Goal: Task Accomplishment & Management: Use online tool/utility

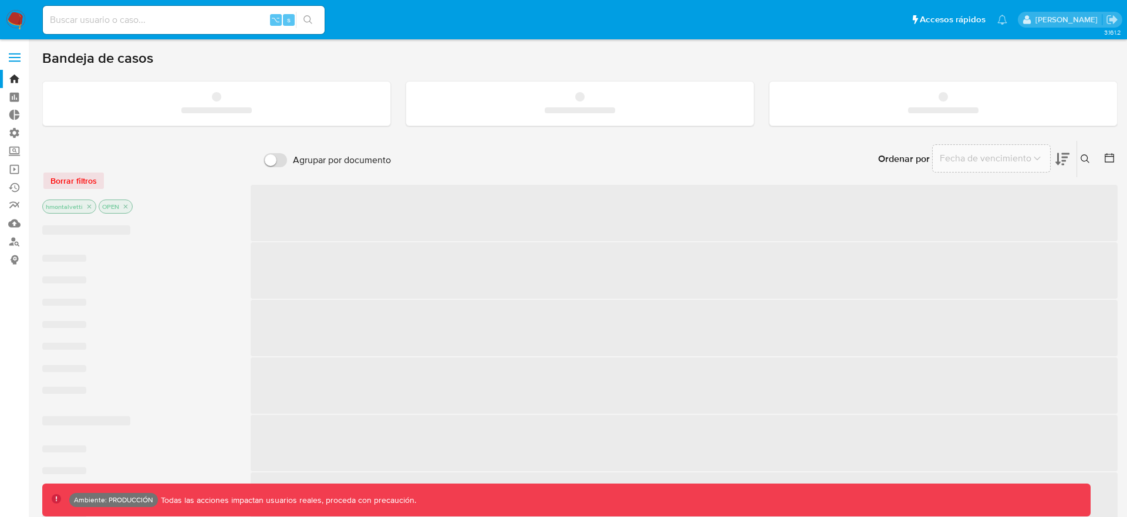
click at [11, 61] on span at bounding box center [15, 61] width 12 height 2
click at [0, 0] on input "checkbox" at bounding box center [0, 0] width 0 height 0
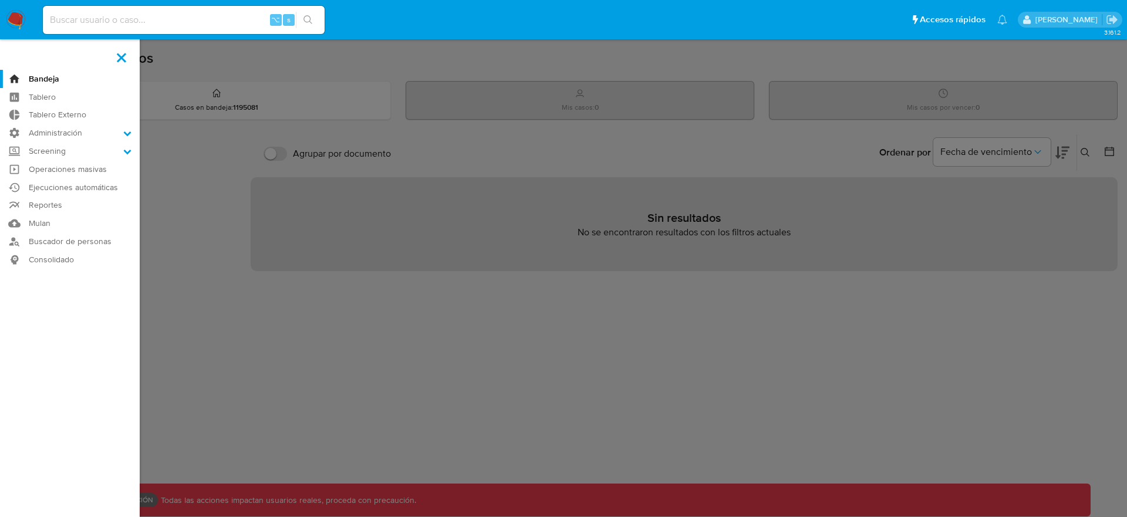
drag, startPoint x: 209, startPoint y: 29, endPoint x: 191, endPoint y: 18, distance: 21.3
click at [207, 28] on div "⌥ s" at bounding box center [184, 20] width 282 height 28
click at [191, 18] on input at bounding box center [184, 19] width 282 height 15
type input "zcoco"
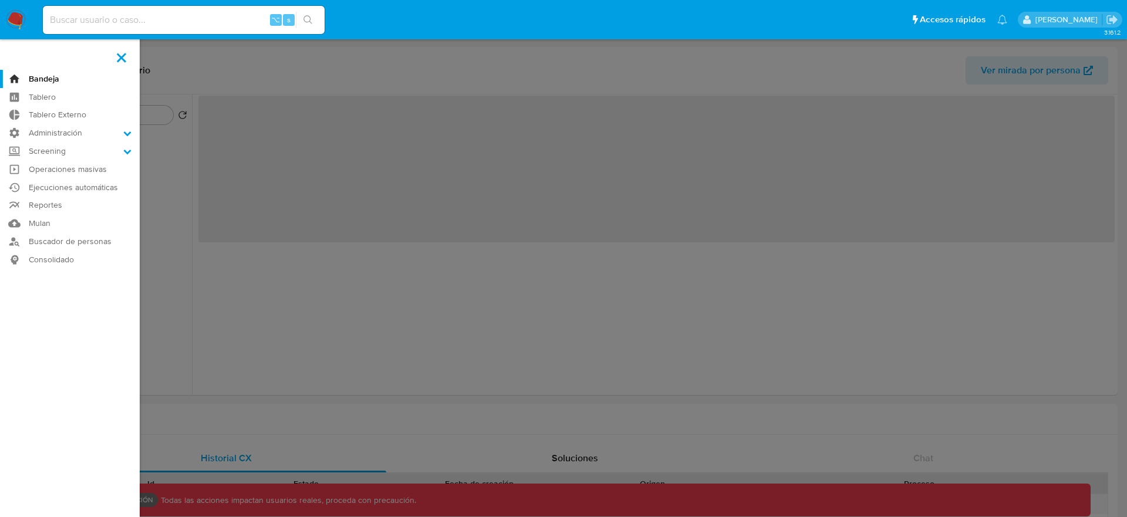
select select "10"
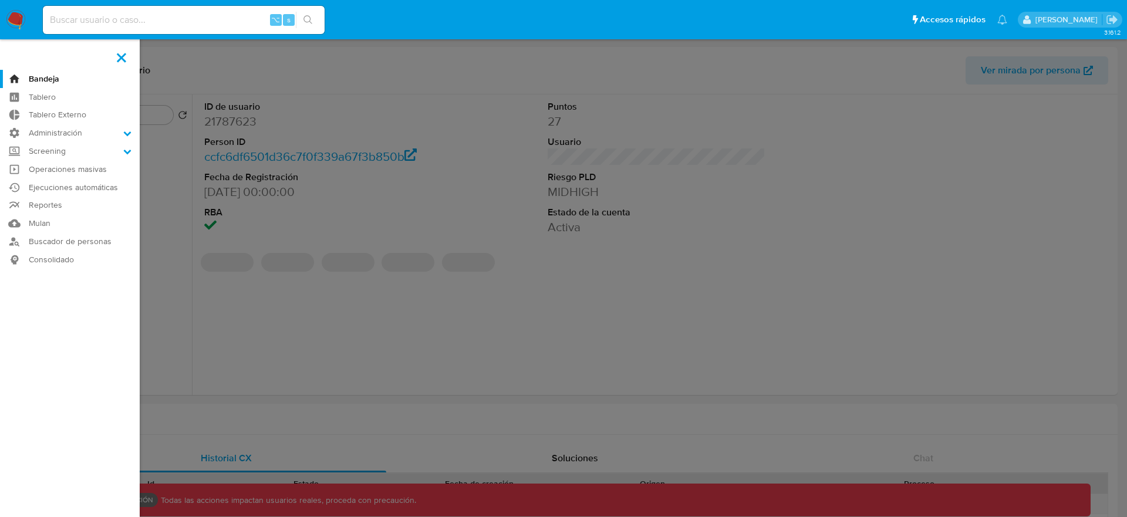
click at [226, 205] on label at bounding box center [563, 258] width 1127 height 517
click at [0, 0] on input "checkbox" at bounding box center [0, 0] width 0 height 0
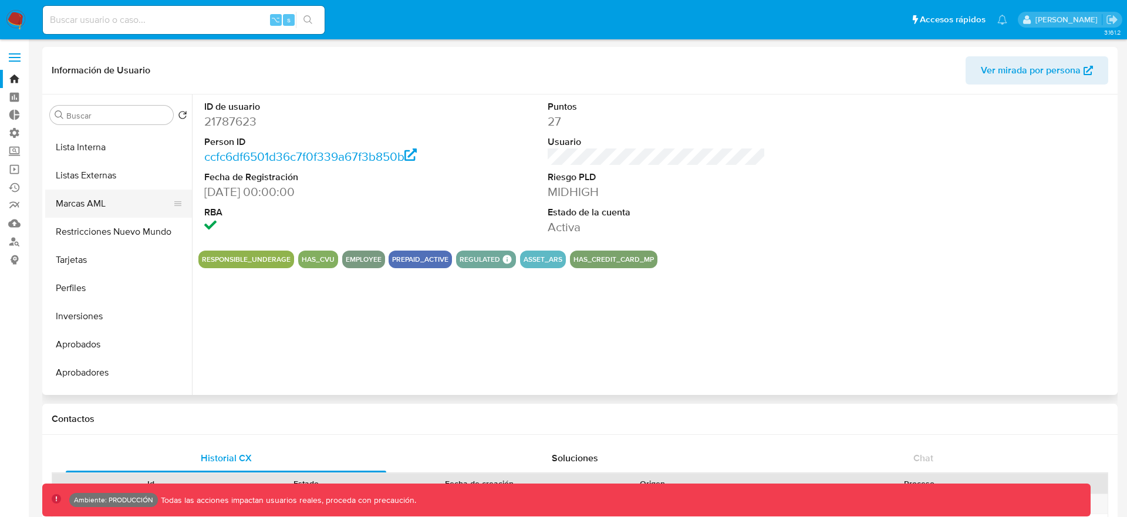
scroll to position [608, 0]
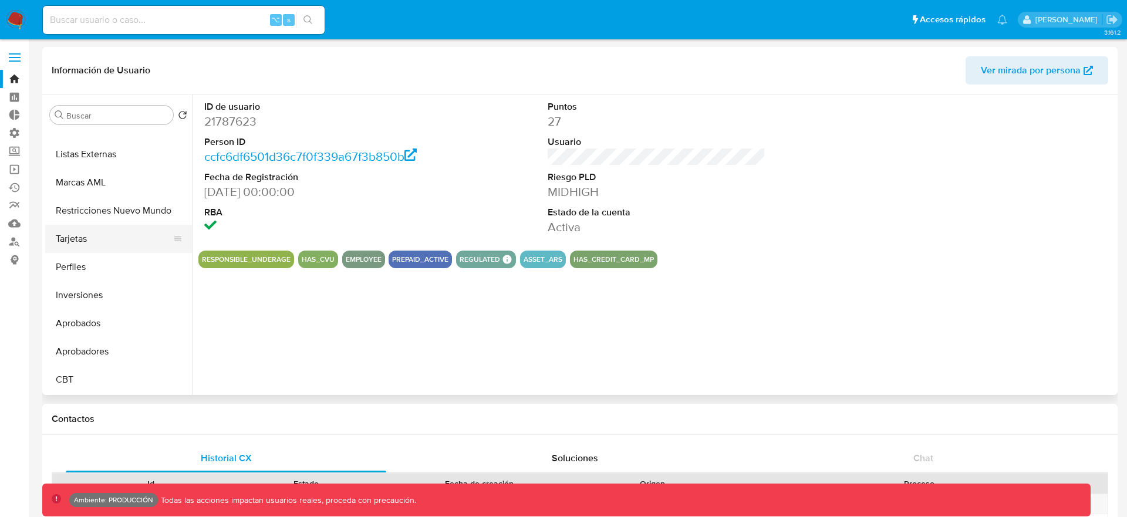
click at [98, 238] on button "Tarjetas" at bounding box center [113, 239] width 137 height 28
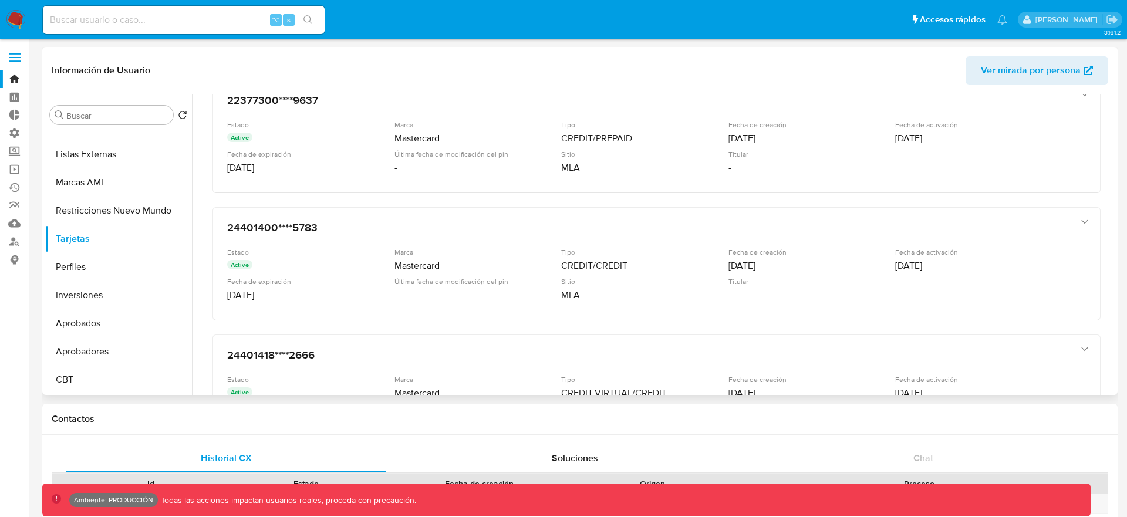
scroll to position [0, 0]
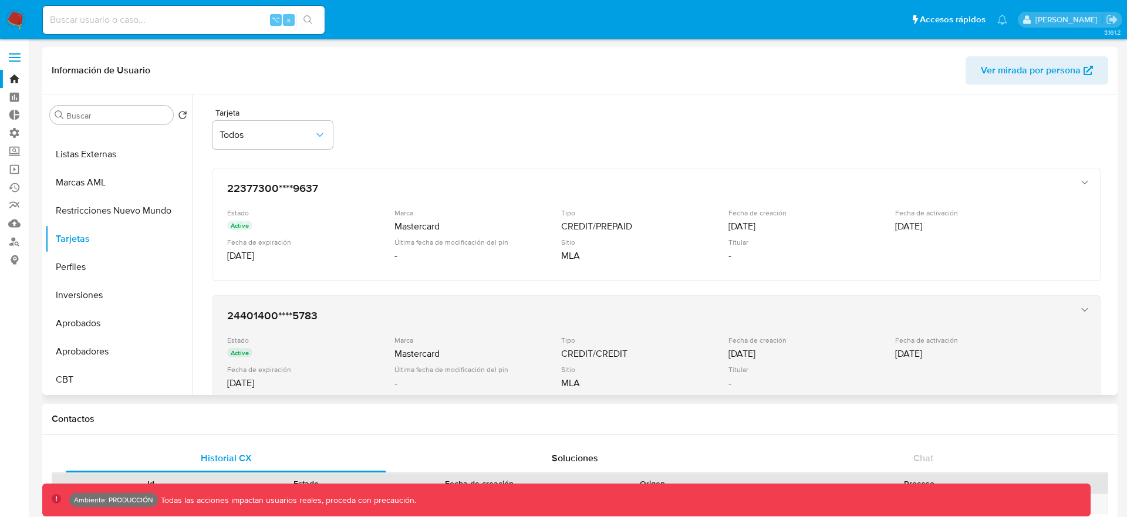
click at [375, 310] on h3 "24401400****5783" at bounding box center [644, 316] width 835 height 12
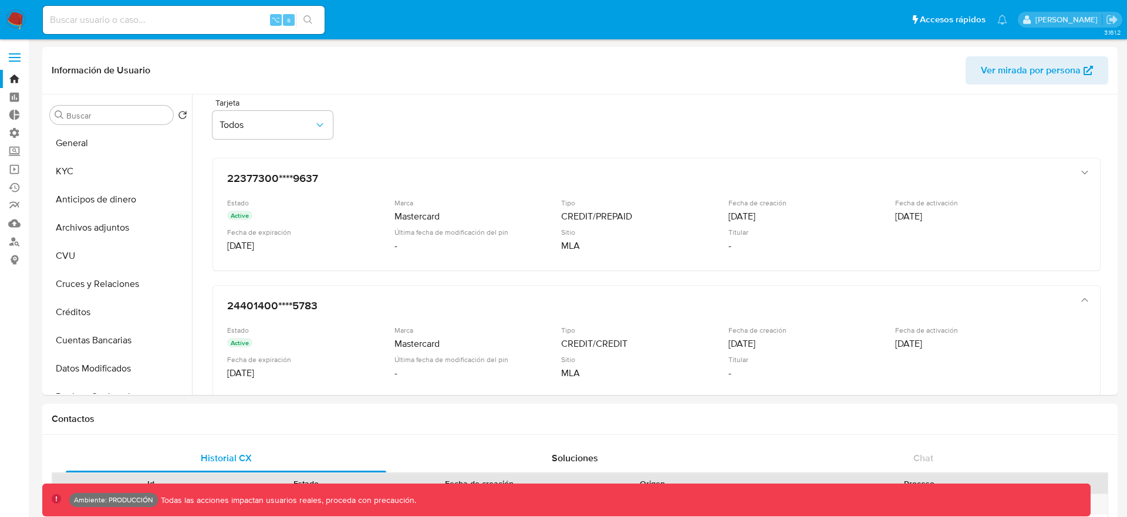
click at [10, 59] on label at bounding box center [14, 57] width 29 height 25
click at [0, 0] on input "checkbox" at bounding box center [0, 0] width 0 height 0
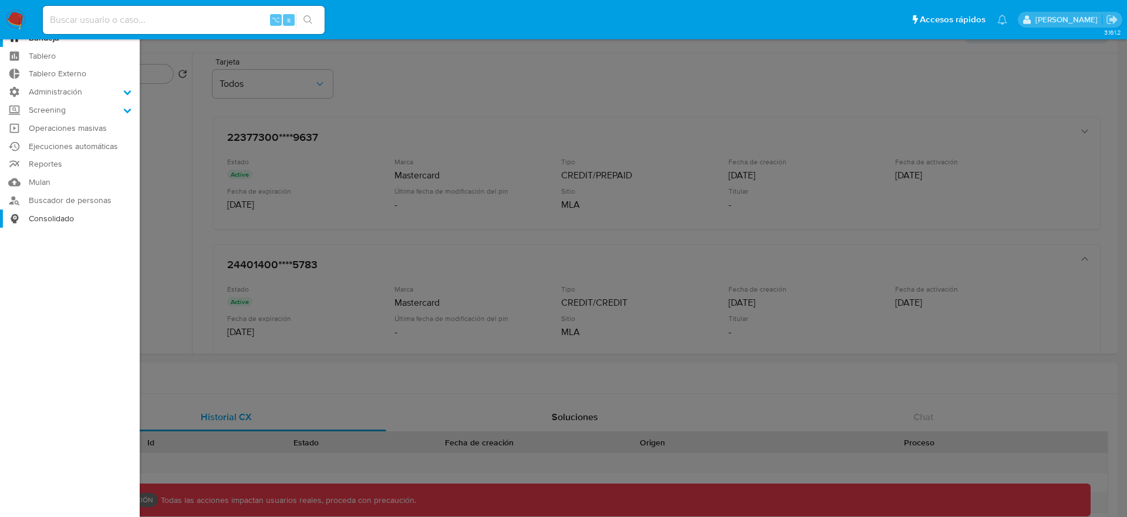
scroll to position [23, 0]
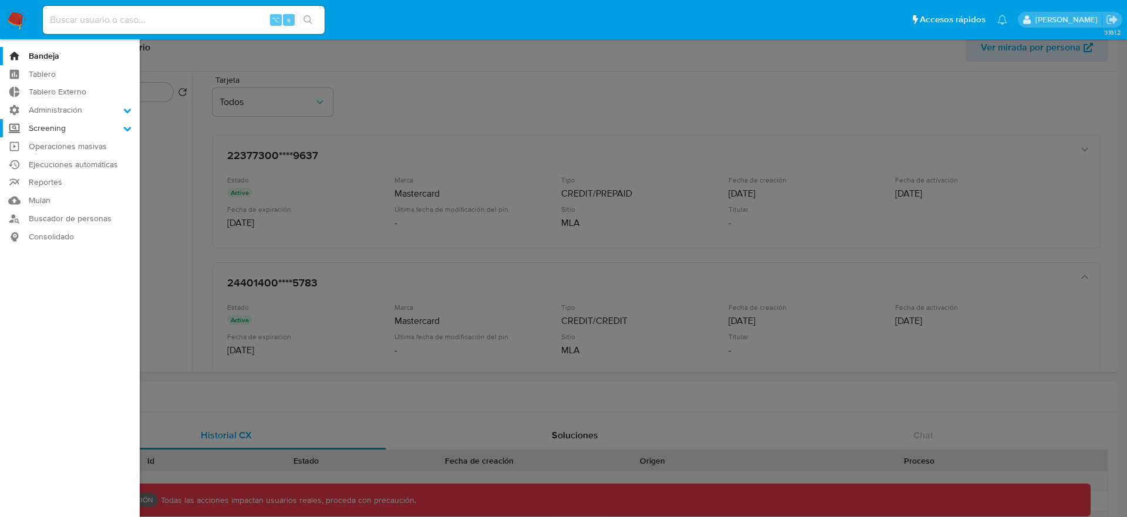
click at [127, 124] on icon at bounding box center [127, 128] width 8 height 8
click at [0, 0] on input "Screening" at bounding box center [0, 0] width 0 height 0
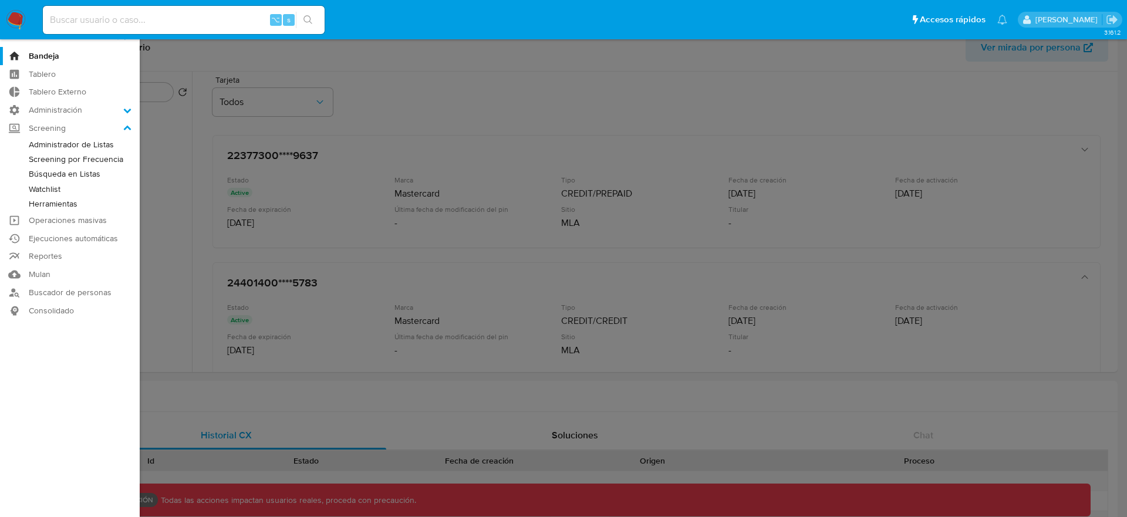
click at [72, 145] on link "Administrador de Listas" at bounding box center [70, 144] width 140 height 15
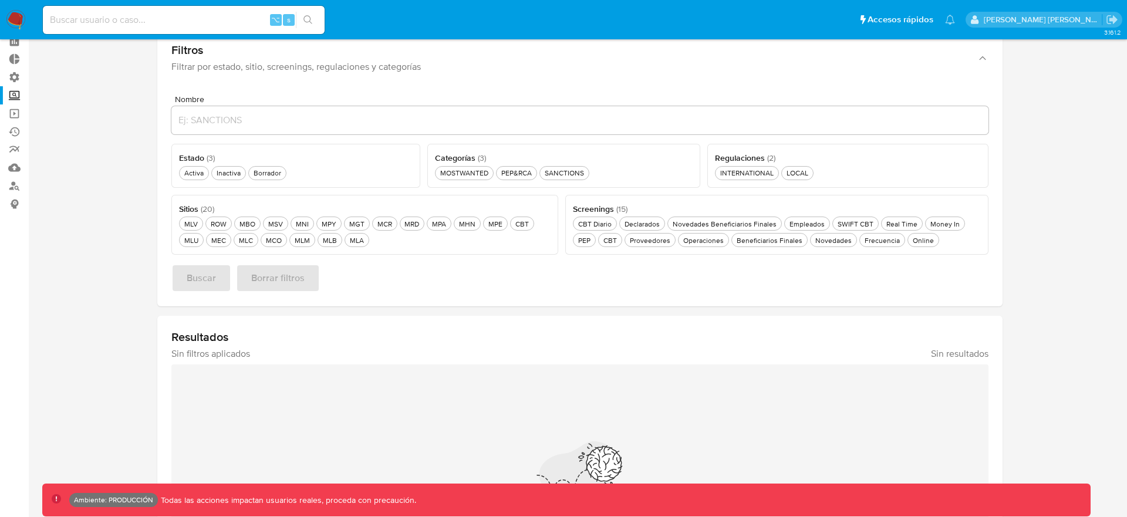
scroll to position [55, 0]
click at [260, 226] on ul "MLV MLV ROW ROW MBO MBO MSV MSV MNI MNI MPY MPY MGT MGT MCR MCR MRD MRD MPA MPA…" at bounding box center [364, 231] width 371 height 32
click at [245, 222] on div "MBO MBO" at bounding box center [247, 224] width 21 height 10
click at [185, 272] on button "Buscar" at bounding box center [201, 279] width 60 height 28
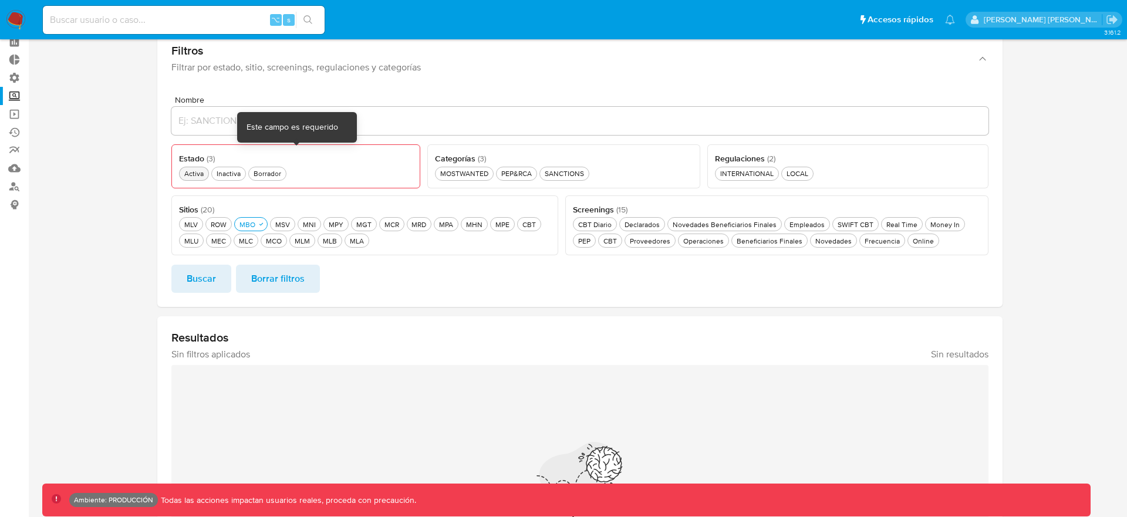
click at [195, 171] on div "Activa Activa" at bounding box center [194, 173] width 24 height 10
click at [197, 291] on span "Buscar" at bounding box center [201, 279] width 29 height 26
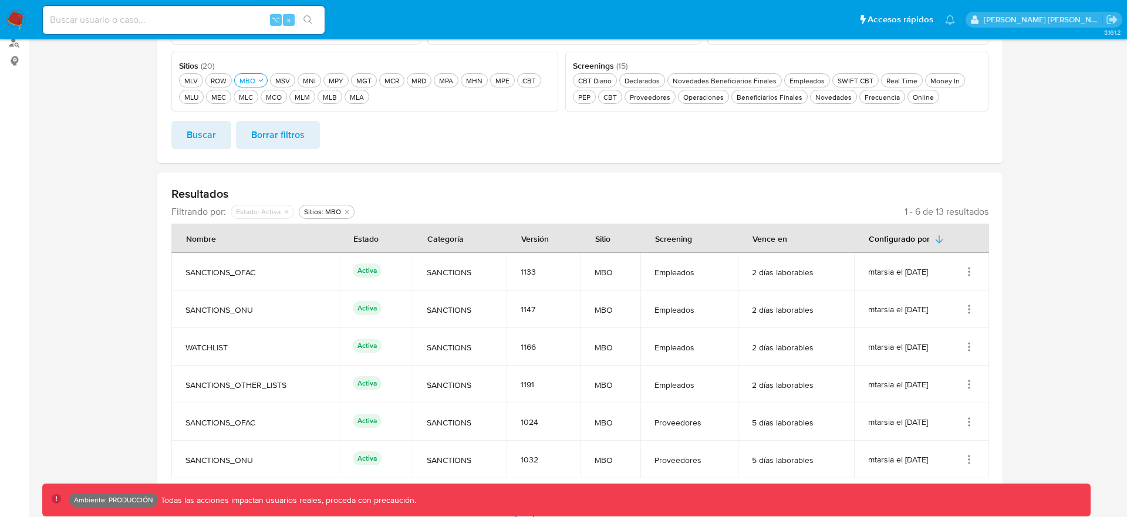
scroll to position [252, 0]
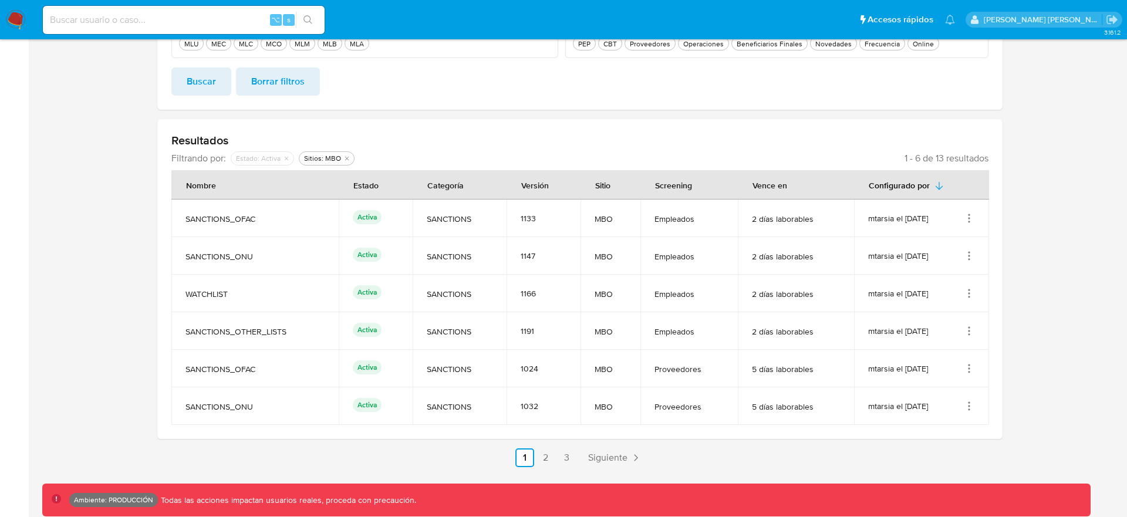
click at [968, 218] on icon "Acciones" at bounding box center [969, 218] width 12 height 12
click at [924, 239] on button "Ver detalles" at bounding box center [922, 245] width 106 height 31
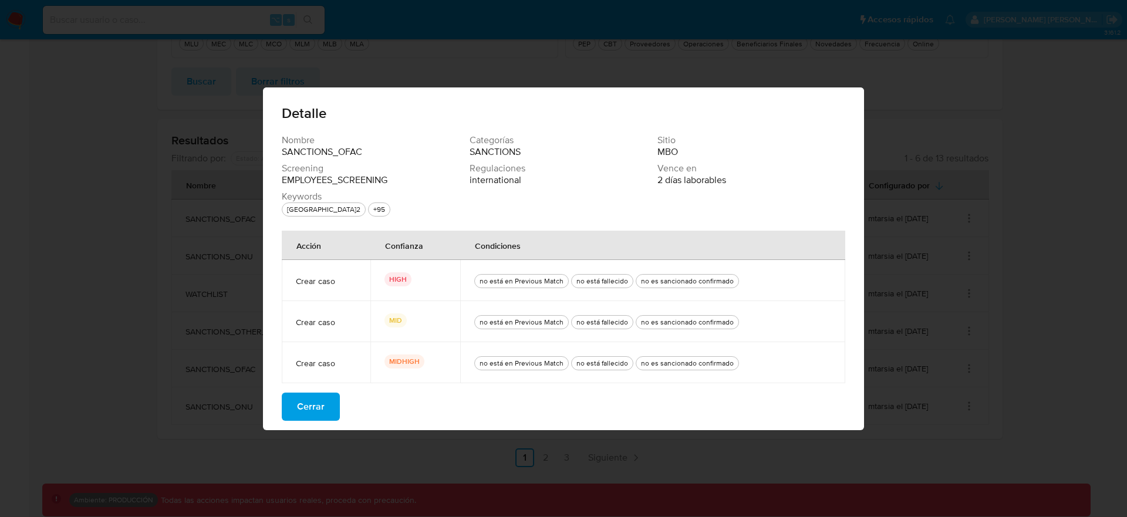
scroll to position [251, 0]
drag, startPoint x: 413, startPoint y: 280, endPoint x: 417, endPoint y: 355, distance: 74.6
click at [413, 354] on tbody "Crear caso HIGH no está en Previous Match no está fallecido no es sancionado co…" at bounding box center [563, 321] width 563 height 123
click at [434, 362] on div "MIDHIGH" at bounding box center [415, 362] width 62 height 16
drag, startPoint x: 407, startPoint y: 175, endPoint x: 295, endPoint y: 142, distance: 117.0
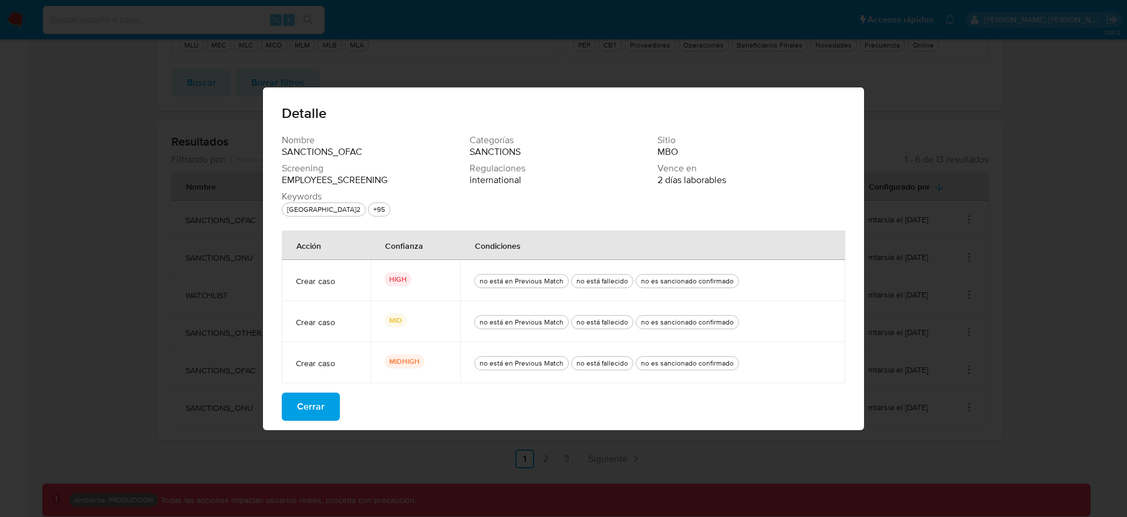
click at [295, 142] on div "Nombre SANCTIONS_OFAC Categorías SANCTIONS Sitio MBO Screening EMPLOYEES_SCREEN…" at bounding box center [563, 177] width 563 height 87
click at [295, 142] on span "Nombre" at bounding box center [374, 140] width 185 height 12
click at [328, 413] on button "Cerrar" at bounding box center [311, 407] width 58 height 28
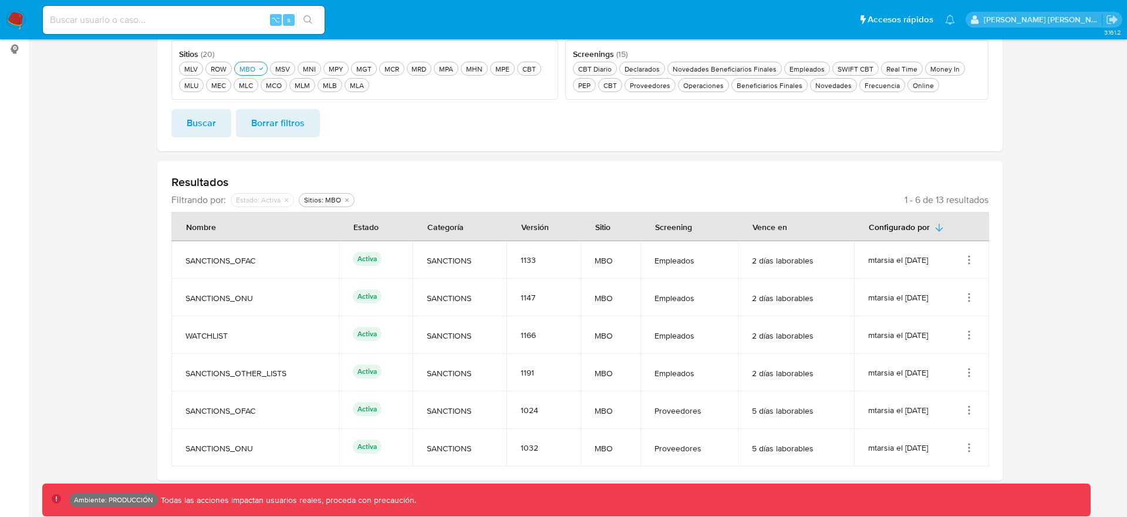
scroll to position [252, 0]
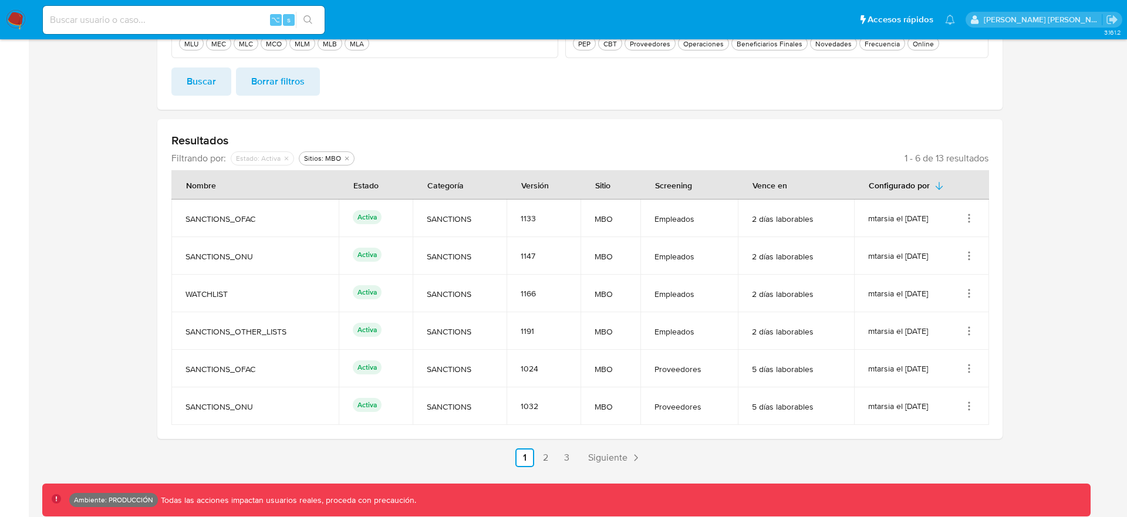
drag, startPoint x: 968, startPoint y: 362, endPoint x: 962, endPoint y: 360, distance: 6.7
click at [968, 363] on icon "Acciones" at bounding box center [969, 369] width 12 height 12
click at [894, 389] on button "Ver detalles" at bounding box center [922, 395] width 106 height 31
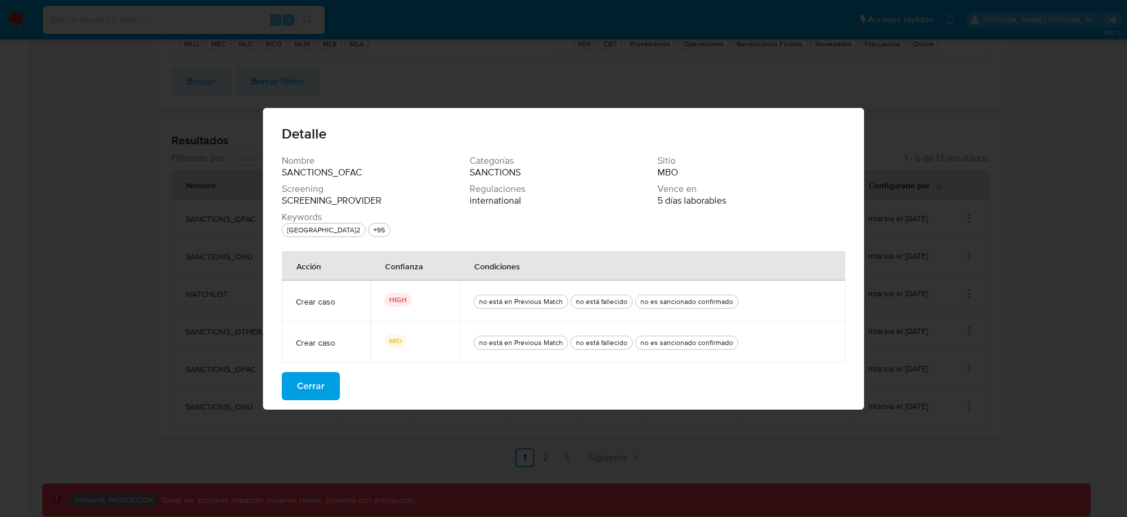
drag, startPoint x: 321, startPoint y: 296, endPoint x: 750, endPoint y: 351, distance: 433.0
click at [750, 351] on tbody "Crear caso HIGH no está en Previous Match no está fallecido no es sancionado co…" at bounding box center [563, 321] width 563 height 82
drag, startPoint x: 752, startPoint y: 350, endPoint x: 297, endPoint y: 269, distance: 462.0
click at [297, 269] on table "Acción Confianza Condiciones Crear caso HIGH no está en Previous Match no está …" at bounding box center [563, 306] width 563 height 111
click at [313, 391] on span "Cerrar" at bounding box center [311, 386] width 28 height 26
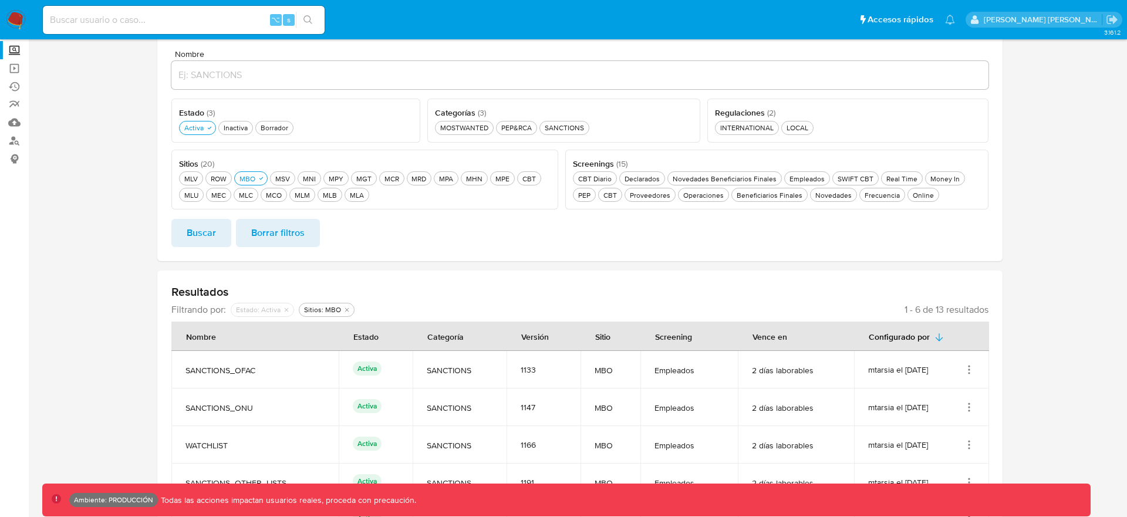
scroll to position [0, 0]
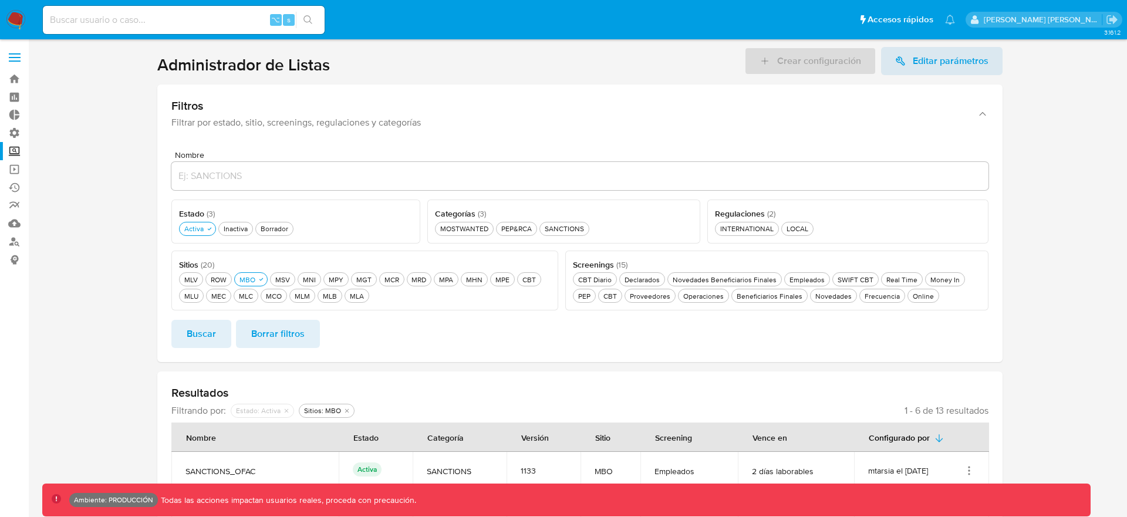
click at [14, 58] on label at bounding box center [14, 57] width 29 height 25
click at [0, 0] on input "checkbox" at bounding box center [0, 0] width 0 height 0
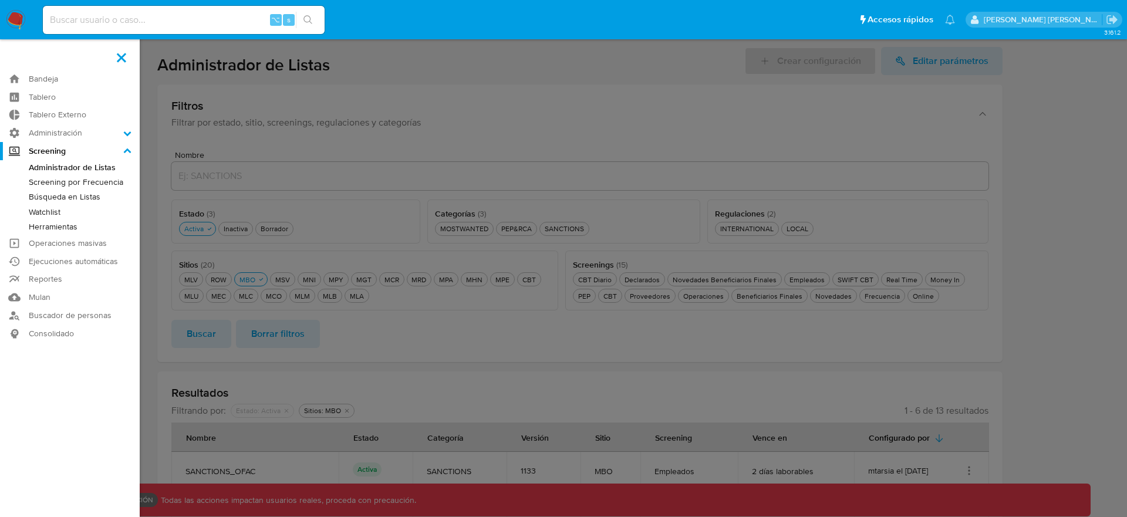
click at [14, 58] on aside "Bandeja Tablero Tablero Externo Administración Reglas Roles Usuarios Equipos Co…" at bounding box center [70, 384] width 140 height 769
click at [58, 226] on link "Herramientas" at bounding box center [70, 226] width 140 height 15
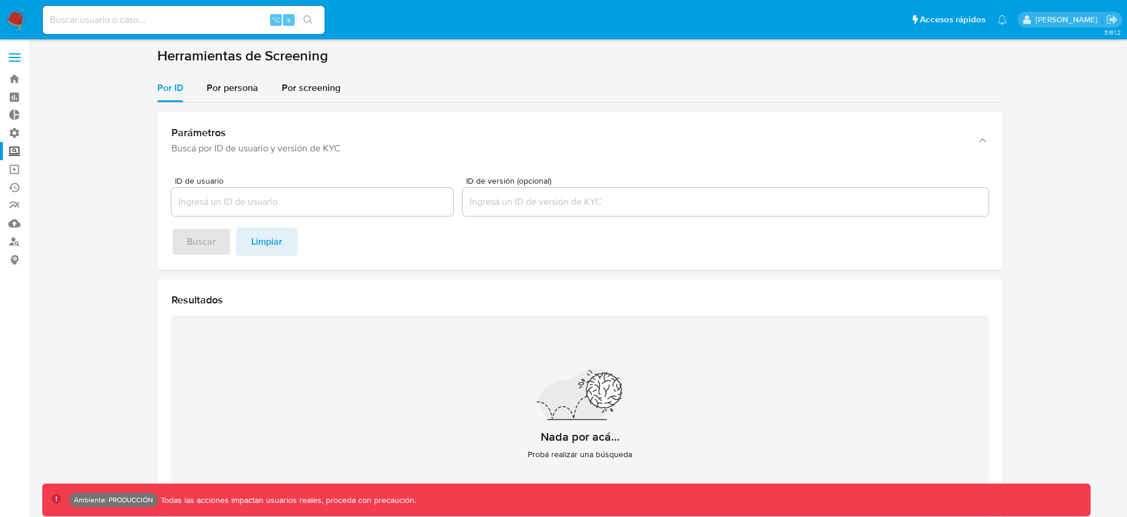
click at [15, 65] on label at bounding box center [14, 57] width 29 height 25
click at [0, 0] on input "checkbox" at bounding box center [0, 0] width 0 height 0
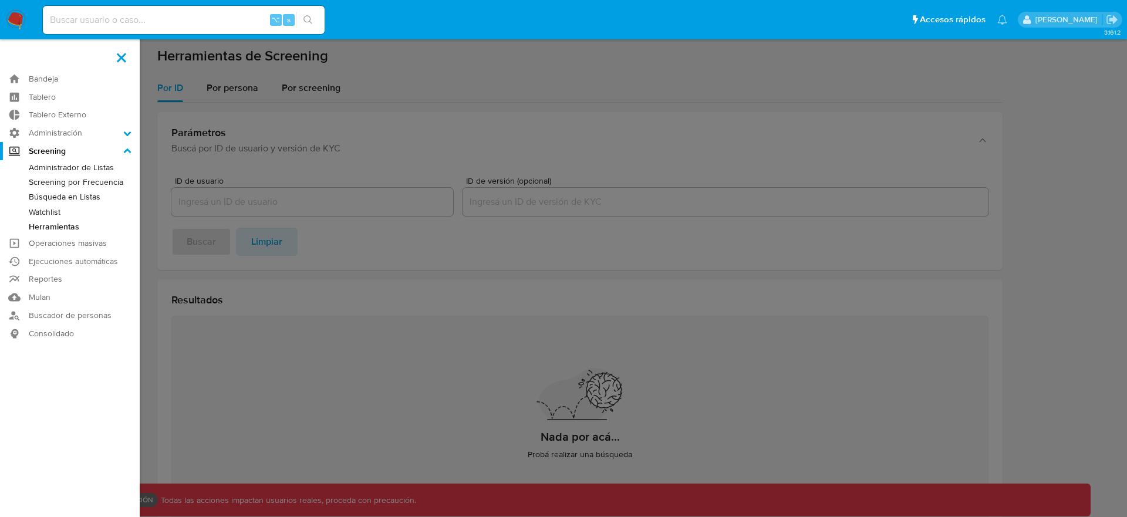
click at [78, 167] on link "Administrador de Listas" at bounding box center [70, 167] width 140 height 15
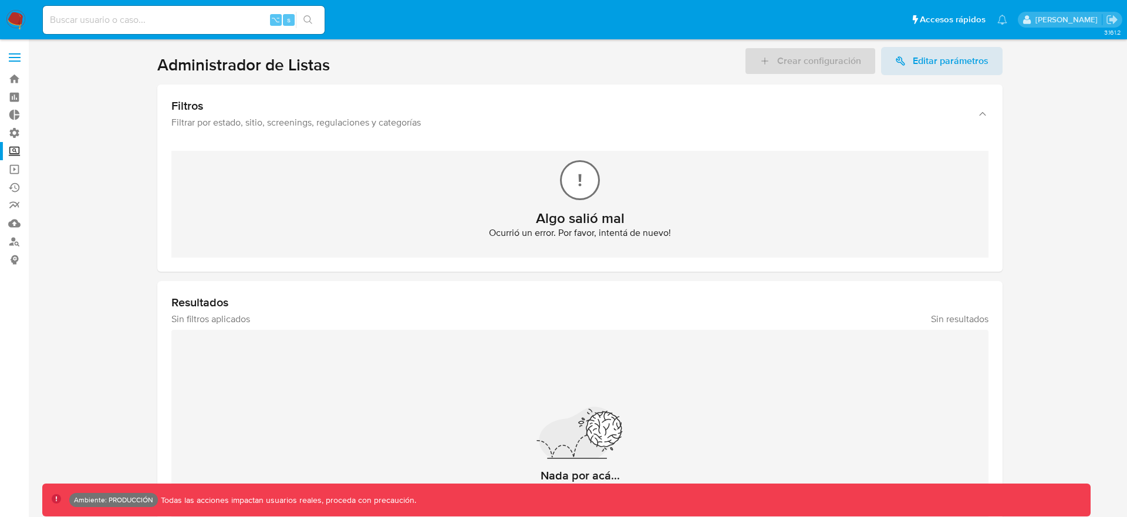
click at [8, 54] on label at bounding box center [14, 57] width 29 height 25
click at [0, 0] on input "checkbox" at bounding box center [0, 0] width 0 height 0
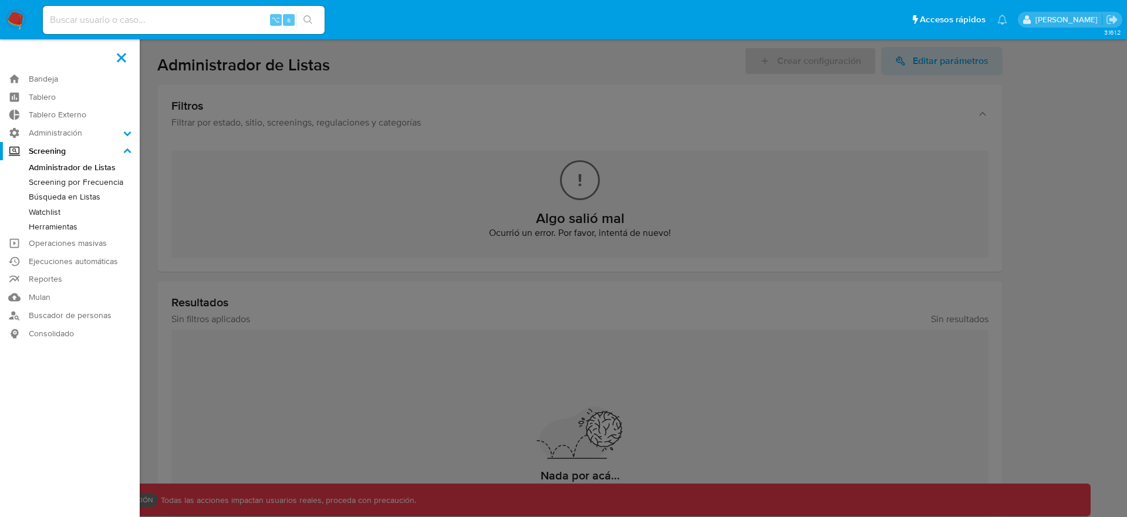
click at [67, 181] on link "Screening por Frecuencia" at bounding box center [70, 182] width 140 height 15
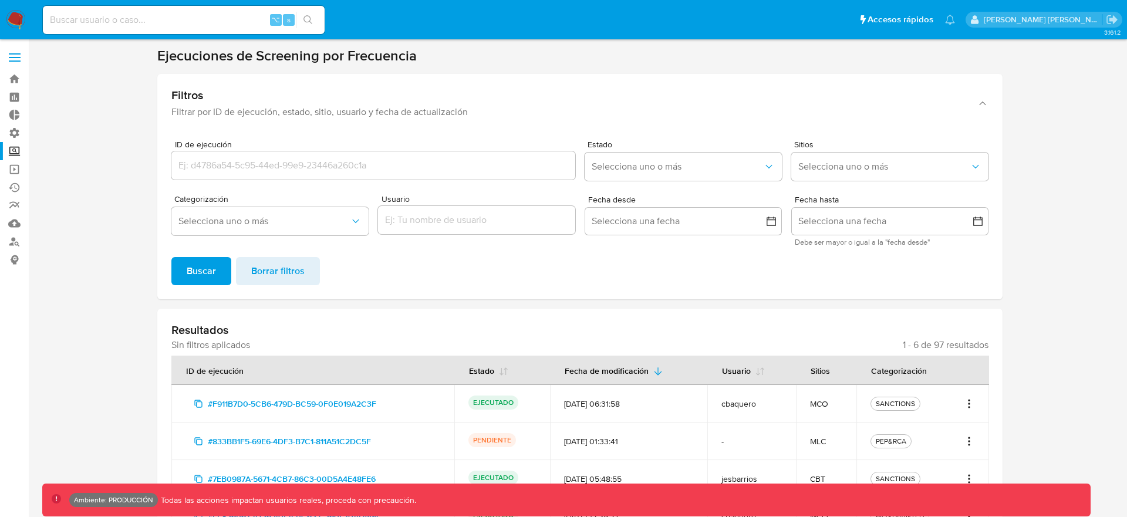
click at [18, 64] on label at bounding box center [14, 57] width 29 height 25
click at [0, 0] on input "checkbox" at bounding box center [0, 0] width 0 height 0
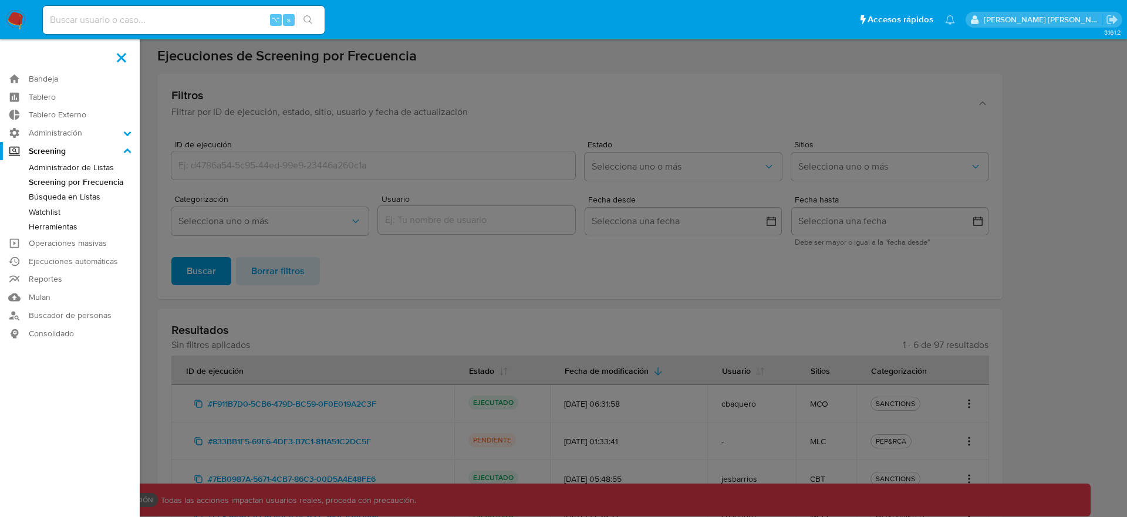
click at [80, 165] on link "Administrador de Listas" at bounding box center [70, 167] width 140 height 15
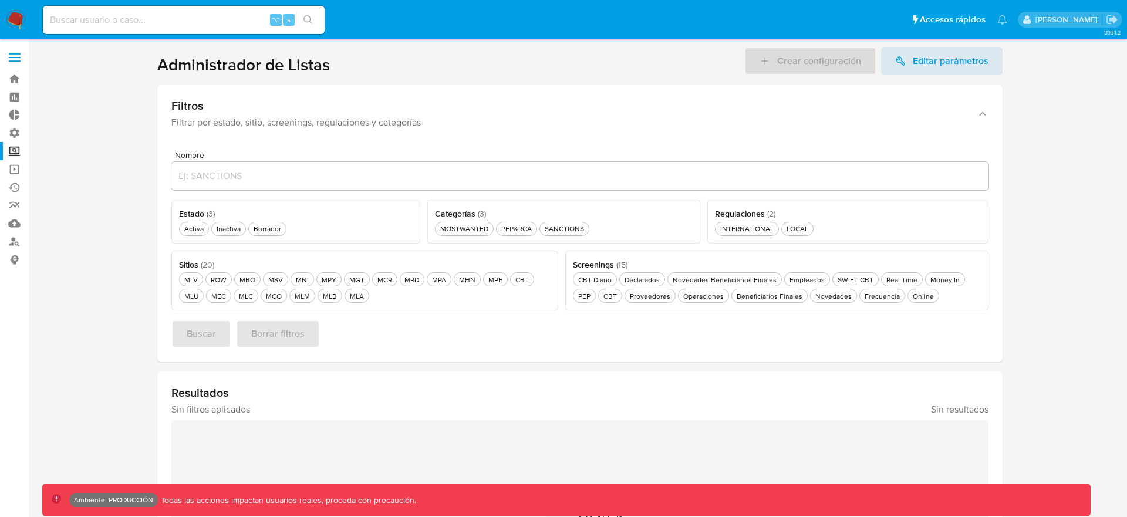
click at [15, 55] on label at bounding box center [14, 57] width 29 height 25
click at [0, 0] on input "checkbox" at bounding box center [0, 0] width 0 height 0
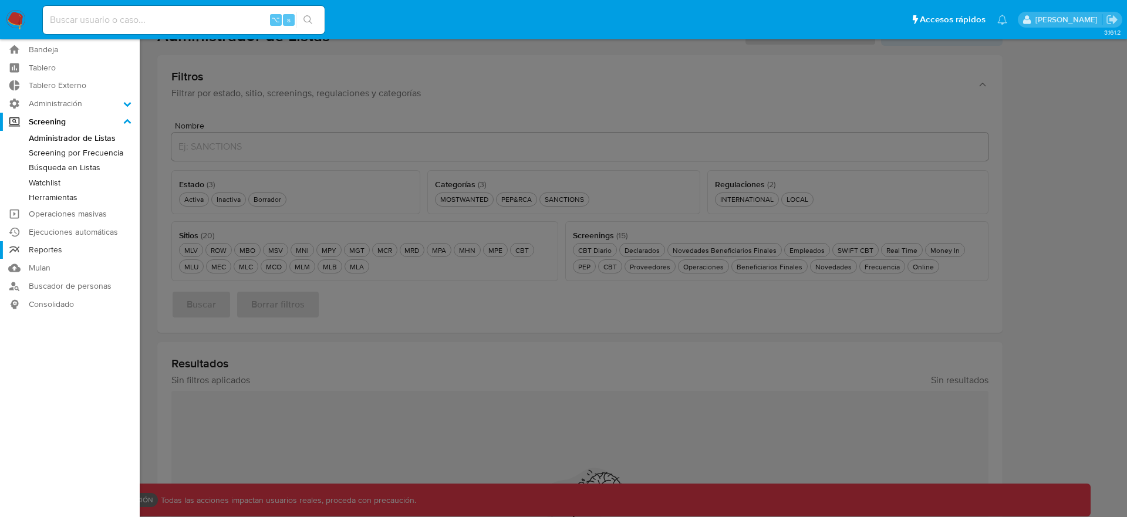
scroll to position [39, 0]
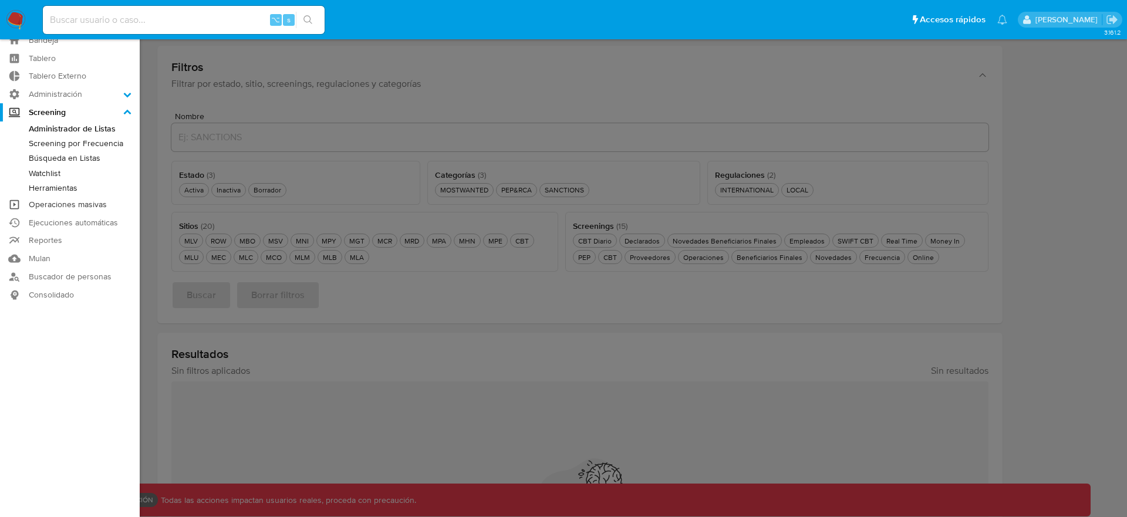
click at [66, 205] on link "Operaciones masivas" at bounding box center [70, 204] width 140 height 18
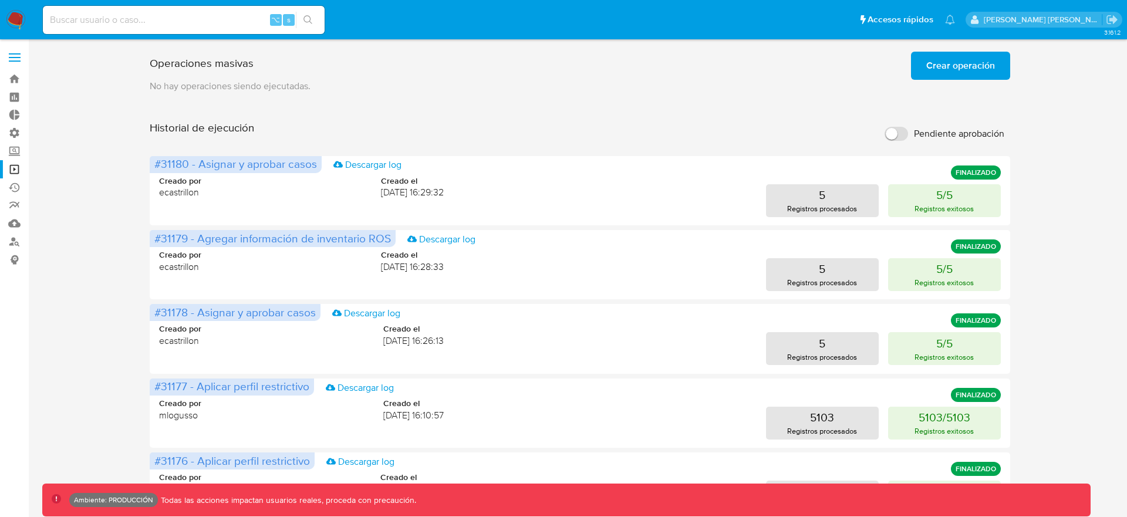
click at [18, 55] on label at bounding box center [14, 57] width 29 height 25
click at [0, 0] on input "checkbox" at bounding box center [0, 0] width 0 height 0
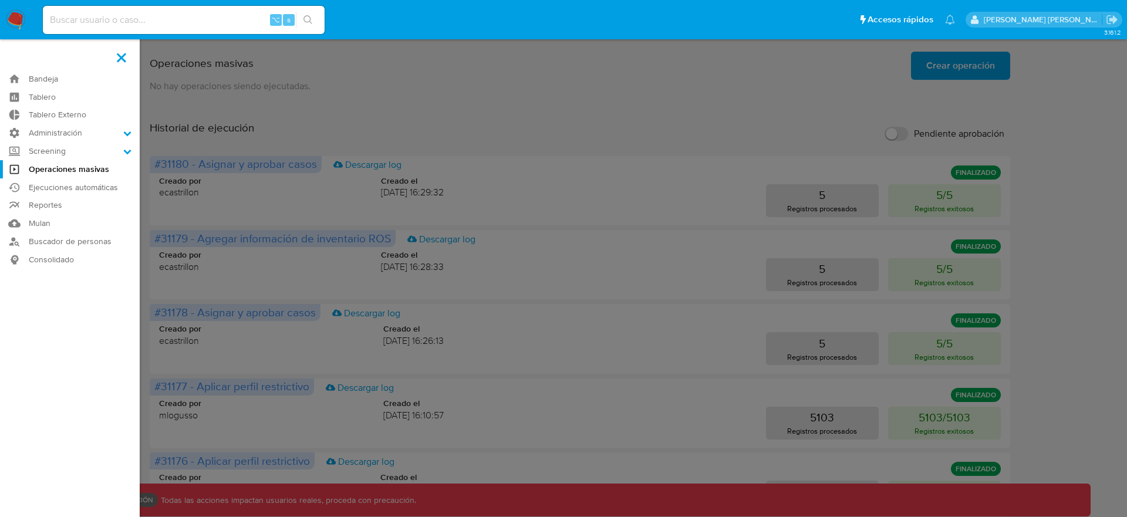
click at [137, 31] on div "⌥ s" at bounding box center [184, 20] width 282 height 28
click at [136, 25] on input at bounding box center [184, 19] width 282 height 15
type input "zcoco"
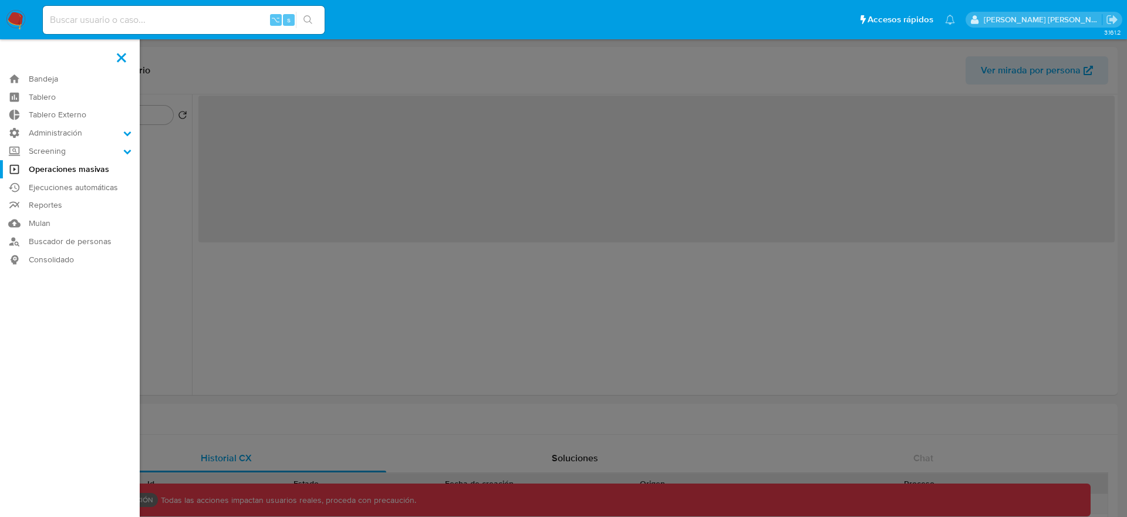
select select "10"
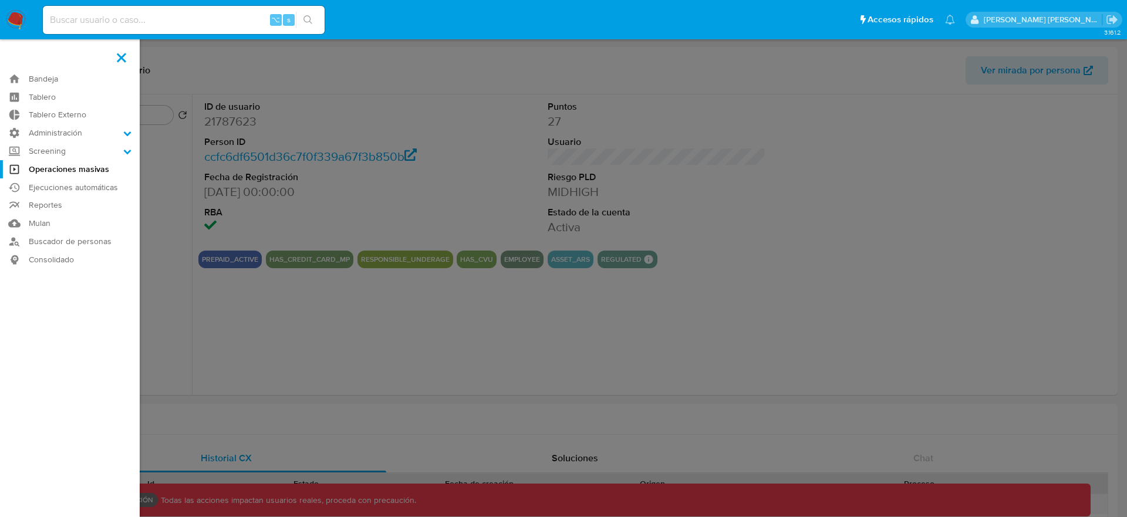
click at [273, 115] on label at bounding box center [563, 258] width 1127 height 517
click at [0, 0] on input "checkbox" at bounding box center [0, 0] width 0 height 0
